Goal: Task Accomplishment & Management: Manage account settings

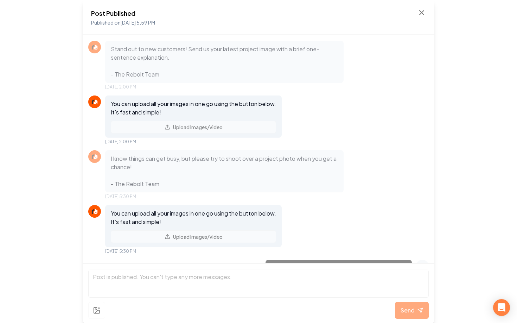
scroll to position [407, 0]
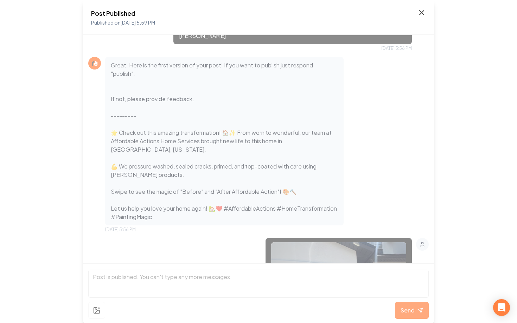
click at [419, 16] on icon at bounding box center [421, 12] width 8 height 8
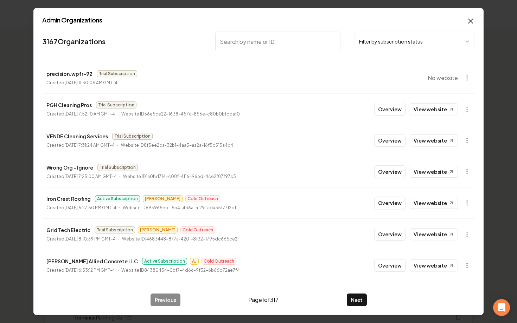
click at [468, 21] on icon "button" at bounding box center [470, 21] width 8 height 8
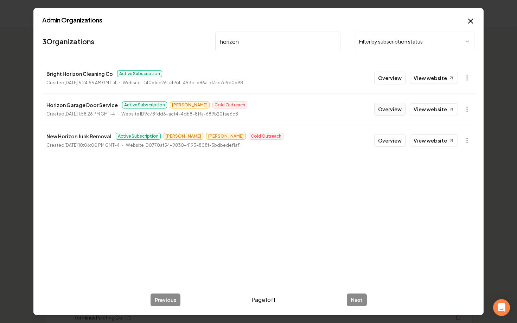
type input "horizon"
click at [393, 112] on button "Overview" at bounding box center [389, 109] width 31 height 13
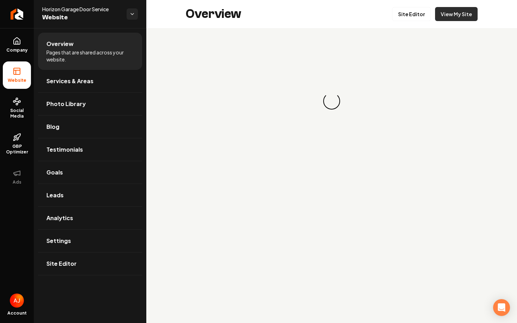
click at [455, 16] on link "View My Site" at bounding box center [456, 14] width 43 height 14
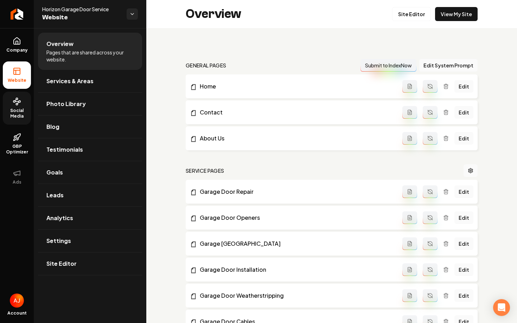
click at [28, 117] on span "Social Media" at bounding box center [17, 113] width 28 height 11
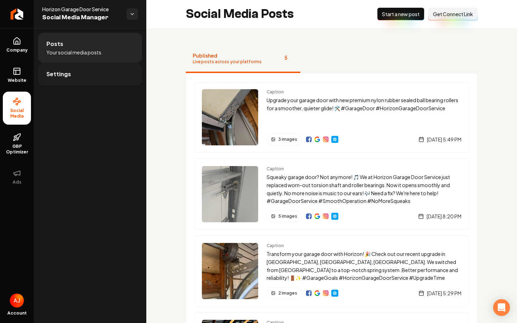
click at [114, 76] on link "Settings" at bounding box center [90, 74] width 104 height 22
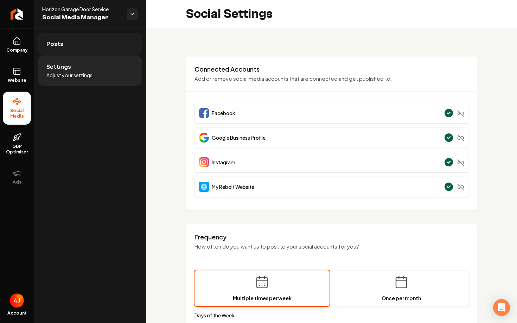
click at [113, 43] on link "Posts" at bounding box center [90, 44] width 104 height 22
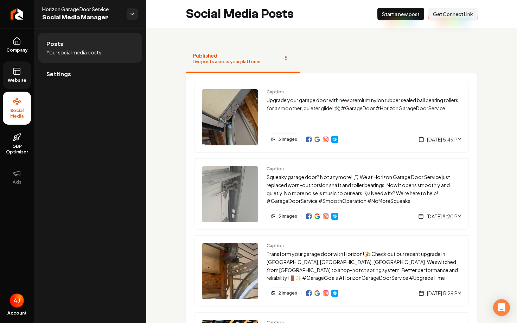
click at [15, 83] on span "Website" at bounding box center [17, 81] width 24 height 6
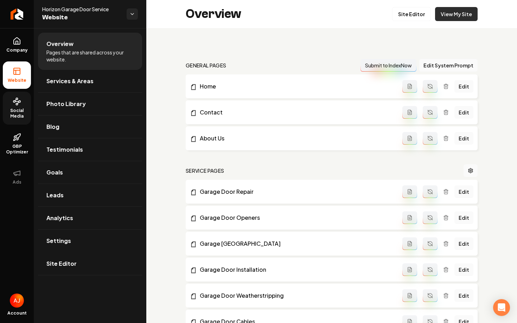
click at [455, 20] on link "View My Site" at bounding box center [456, 14] width 43 height 14
click at [451, 14] on link "View My Site" at bounding box center [456, 14] width 43 height 14
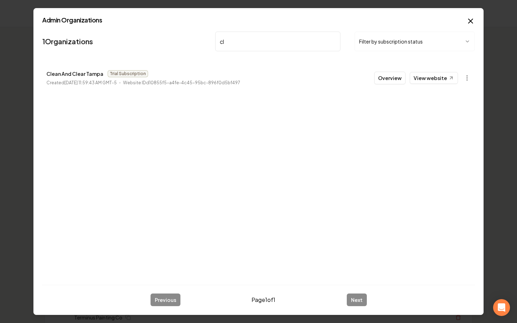
type input "c"
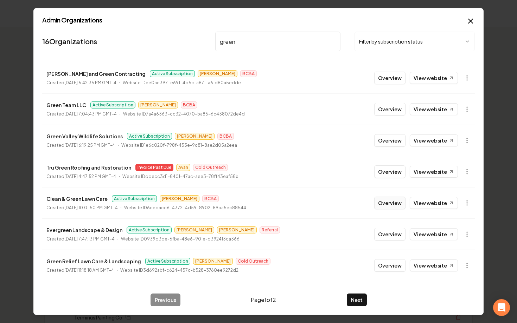
type input "green"
click at [397, 204] on button "Overview" at bounding box center [389, 203] width 31 height 13
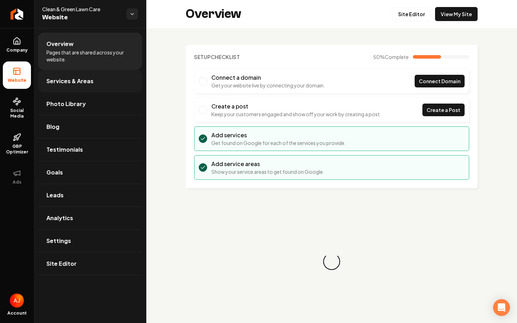
click at [73, 81] on span "Services & Areas" at bounding box center [69, 81] width 47 height 8
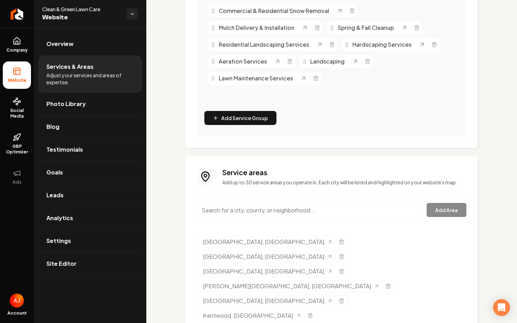
scroll to position [199, 0]
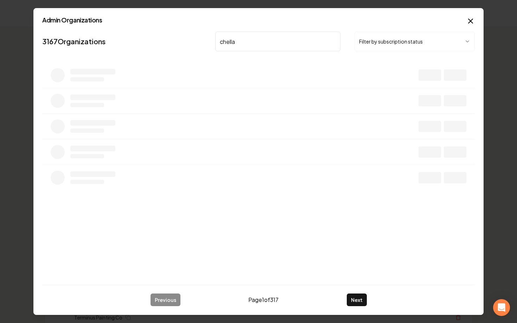
type input "chella"
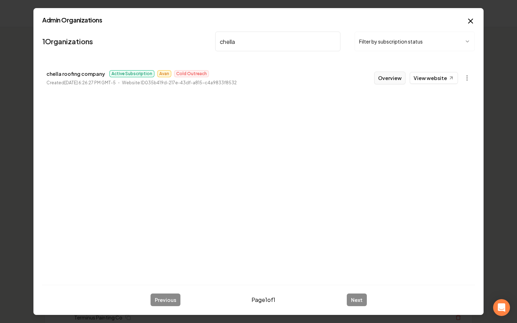
click at [394, 83] on button "Overview" at bounding box center [389, 78] width 31 height 13
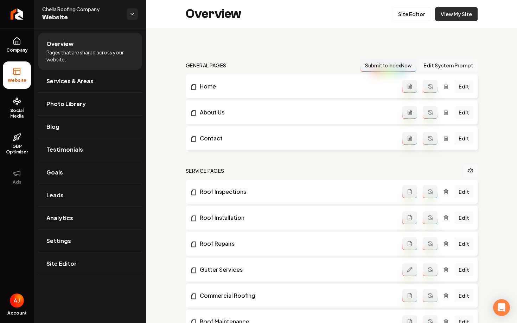
click at [448, 11] on link "View My Site" at bounding box center [456, 14] width 43 height 14
click at [451, 16] on link "View My Site" at bounding box center [456, 14] width 43 height 14
click at [17, 107] on link "Social Media" at bounding box center [17, 108] width 28 height 33
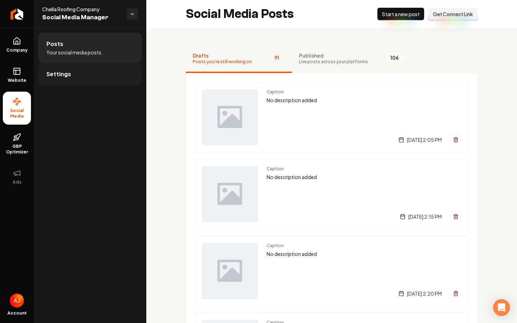
click at [100, 76] on link "Settings" at bounding box center [90, 74] width 104 height 22
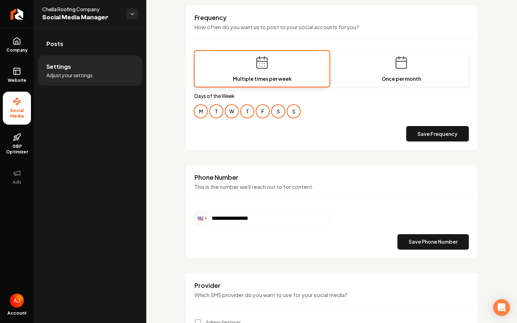
scroll to position [240, 0]
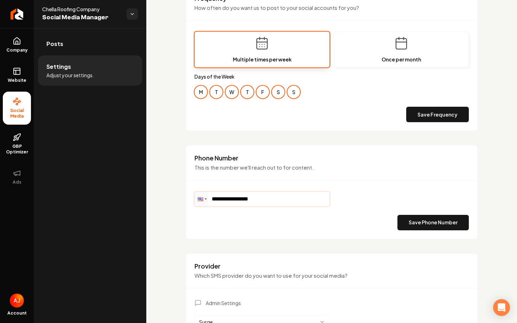
drag, startPoint x: 275, startPoint y: 198, endPoint x: 189, endPoint y: 198, distance: 86.1
click at [189, 198] on div "**********" at bounding box center [332, 192] width 292 height 94
type input "**********"
click at [414, 221] on button "Save Phone Number" at bounding box center [432, 222] width 71 height 15
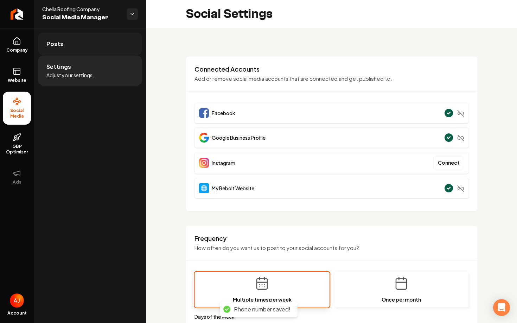
click at [83, 48] on link "Posts" at bounding box center [90, 44] width 104 height 22
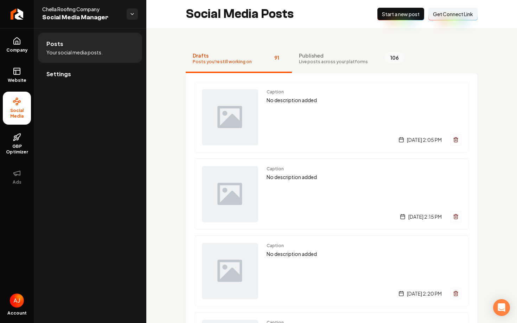
click at [401, 15] on span "Start a new post" at bounding box center [401, 14] width 38 height 7
click at [300, 60] on span "Live posts across your platforms" at bounding box center [334, 62] width 69 height 6
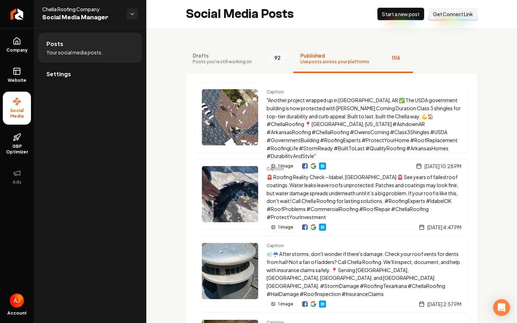
click at [249, 57] on button "Drafts Posts you're still working on 92" at bounding box center [240, 59] width 108 height 28
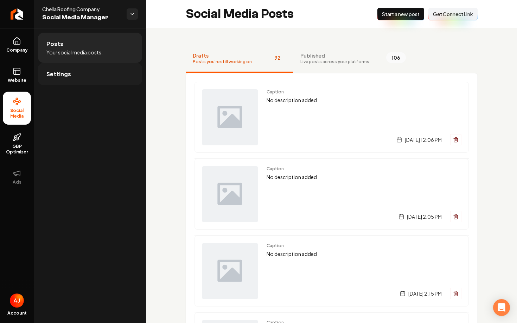
click at [95, 72] on link "Settings" at bounding box center [90, 74] width 104 height 22
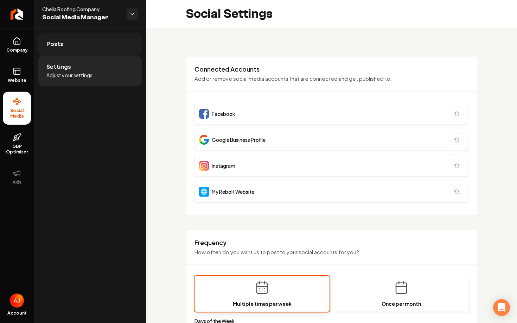
click at [90, 45] on link "Posts" at bounding box center [90, 44] width 104 height 22
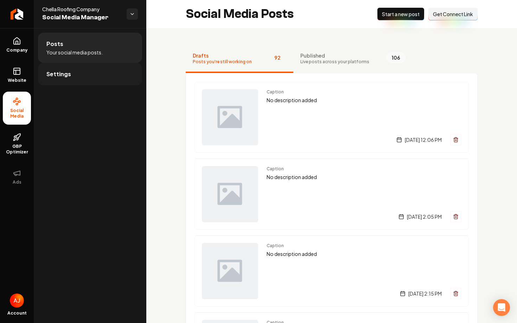
click at [80, 75] on link "Settings" at bounding box center [90, 74] width 104 height 22
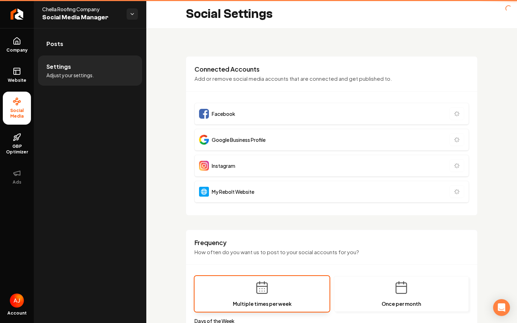
type input "**********"
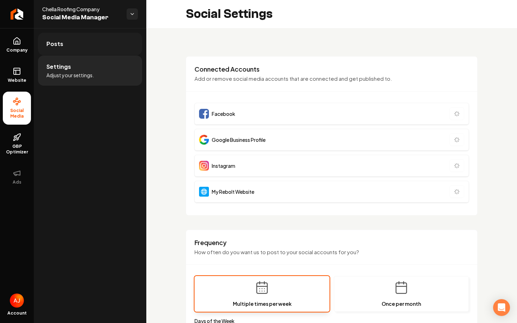
click at [79, 49] on link "Posts" at bounding box center [90, 44] width 104 height 22
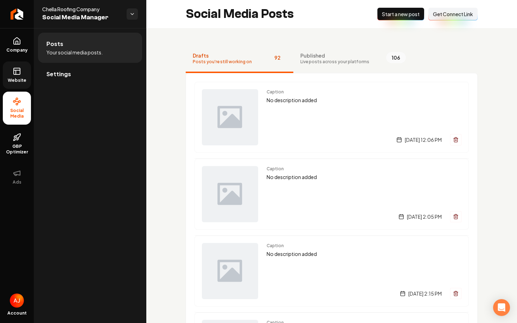
click at [8, 73] on link "Website" at bounding box center [17, 75] width 28 height 27
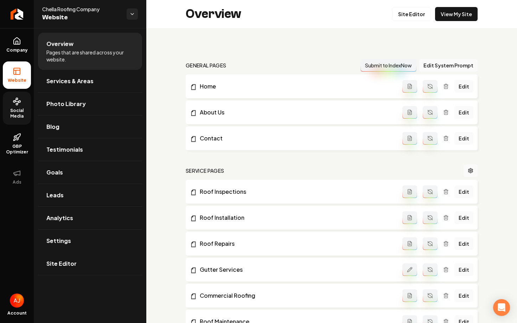
click at [21, 114] on span "Social Media" at bounding box center [17, 113] width 28 height 11
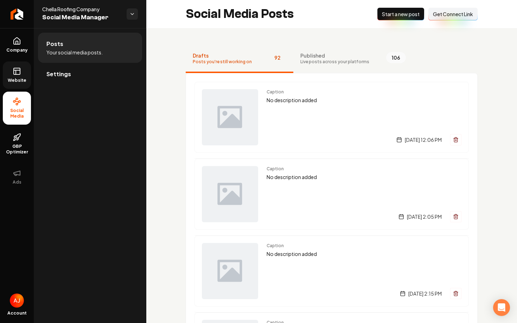
click at [15, 67] on icon at bounding box center [17, 71] width 8 height 8
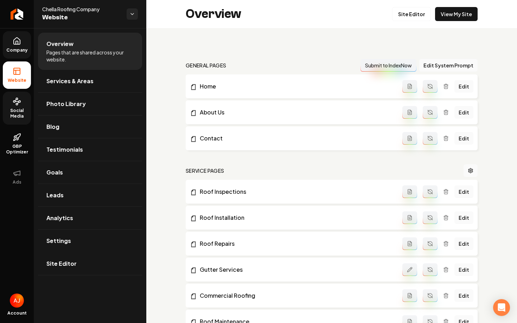
click at [21, 45] on link "Company" at bounding box center [17, 44] width 28 height 27
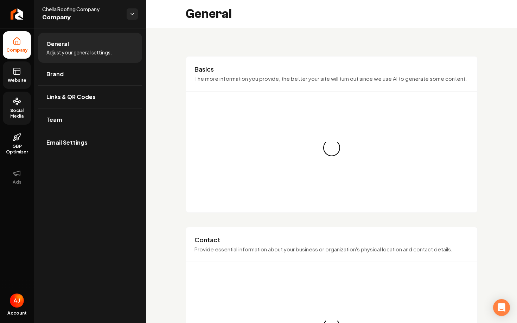
click at [18, 71] on icon at bounding box center [17, 71] width 8 height 8
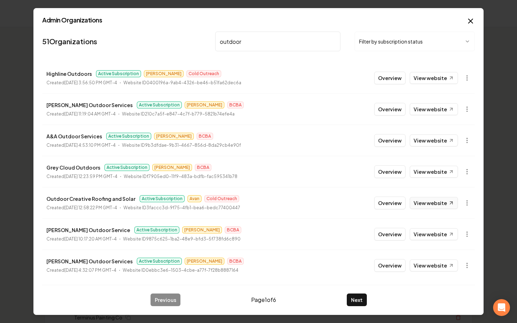
click at [418, 200] on link "View website" at bounding box center [434, 203] width 48 height 12
drag, startPoint x: 257, startPoint y: 43, endPoint x: 184, endPoint y: 36, distance: 73.9
click at [184, 36] on nav "51 Organizations outdoor Filter by subscription status" at bounding box center [258, 44] width 432 height 31
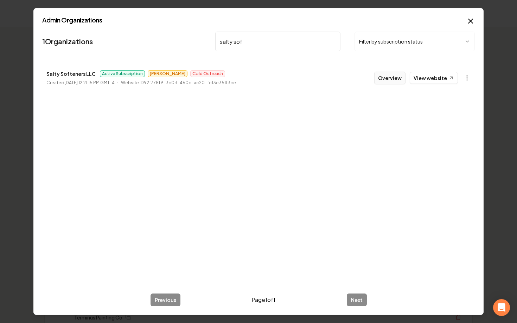
type input "salty sof"
click at [403, 75] on button "Overview" at bounding box center [389, 78] width 31 height 13
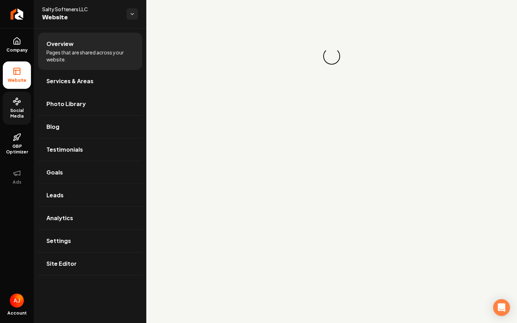
click at [14, 107] on link "Social Media" at bounding box center [17, 108] width 28 height 33
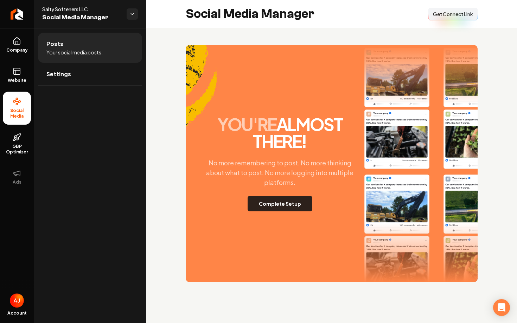
click at [278, 204] on button "Complete Setup" at bounding box center [279, 203] width 65 height 15
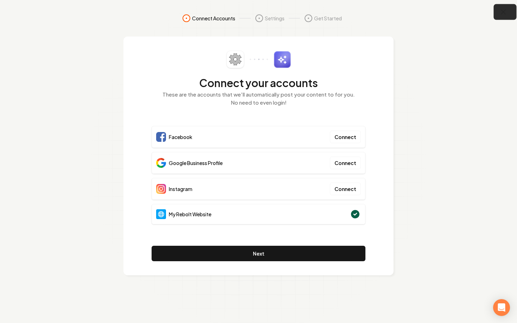
click at [496, 15] on button "button" at bounding box center [505, 12] width 23 height 16
